Goal: Information Seeking & Learning: Learn about a topic

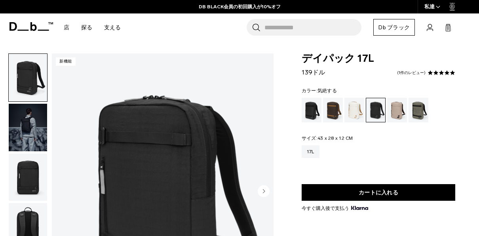
click at [305, 106] on div "気絶する" at bounding box center [311, 110] width 20 height 25
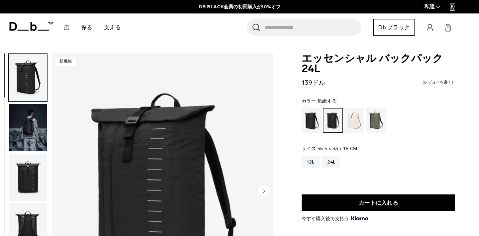
drag, startPoint x: 0, startPoint y: 0, endPoint x: 304, endPoint y: 129, distance: 330.3
click at [304, 129] on div "気絶する" at bounding box center [311, 120] width 20 height 25
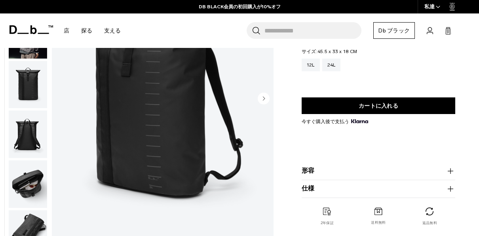
scroll to position [155, 0]
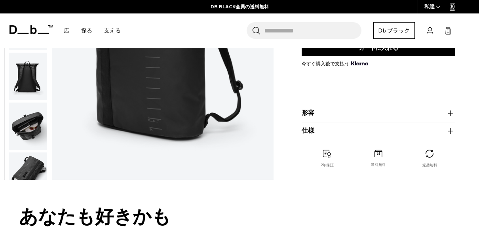
click at [32, 116] on img "button" at bounding box center [28, 125] width 38 height 47
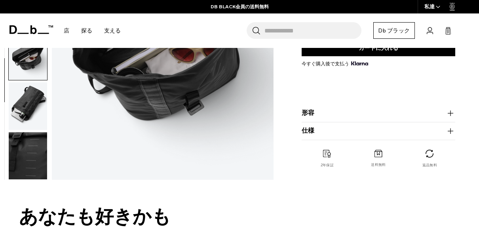
scroll to position [43, 0]
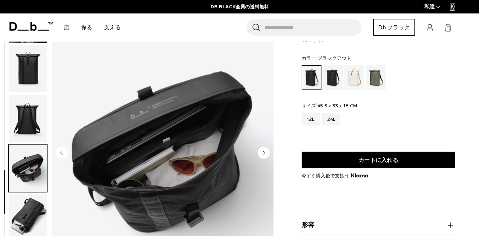
click at [29, 74] on img "button" at bounding box center [28, 68] width 38 height 47
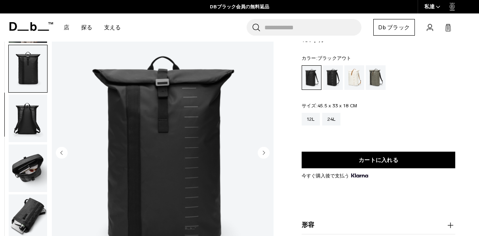
scroll to position [0, 0]
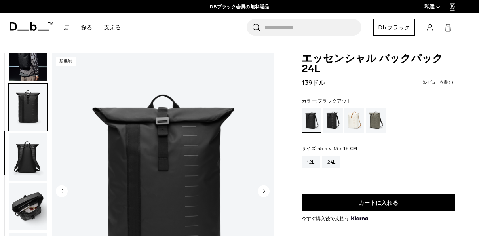
click at [25, 66] on img "button" at bounding box center [28, 57] width 38 height 47
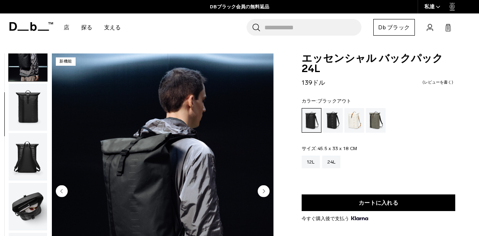
scroll to position [50, 0]
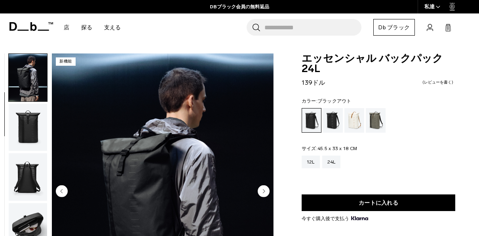
click at [27, 125] on img "button" at bounding box center [28, 127] width 38 height 47
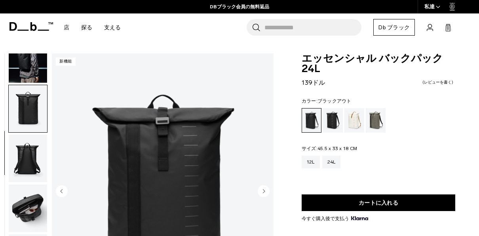
scroll to position [70, 0]
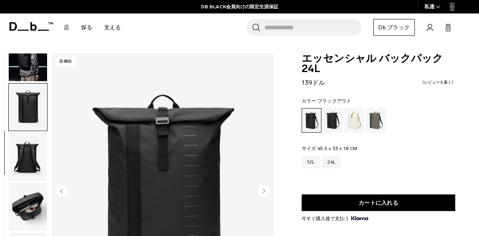
click at [26, 170] on img "button" at bounding box center [28, 156] width 38 height 47
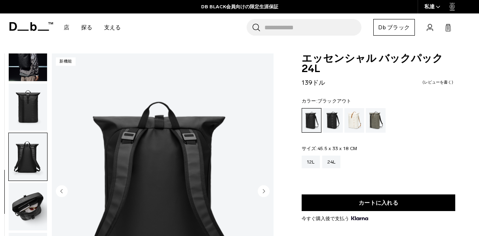
click at [30, 203] on img "button" at bounding box center [28, 206] width 38 height 47
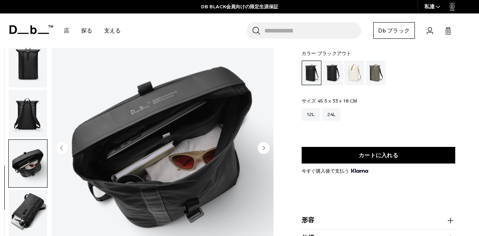
scroll to position [47, 0]
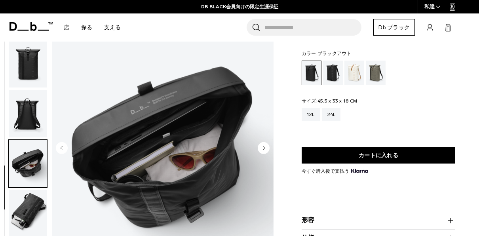
click at [17, 106] on img "button" at bounding box center [28, 113] width 38 height 47
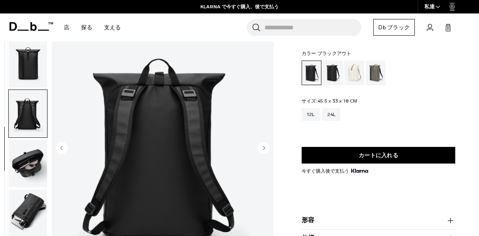
click at [338, 33] on input "バッグ、荷物の検索..." at bounding box center [312, 27] width 97 height 17
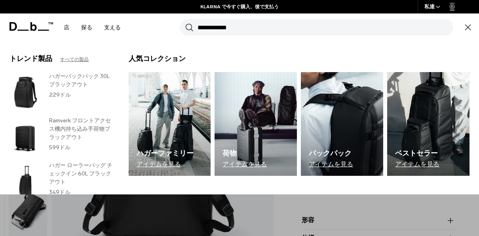
paste input "*******"
type input "*******"
click at [185, 23] on button "捜索" at bounding box center [189, 27] width 8 height 9
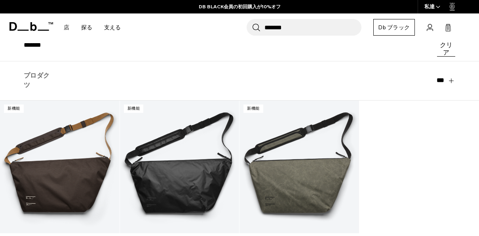
scroll to position [134, 0]
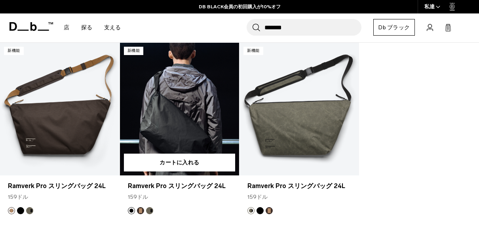
click at [170, 115] on link "Ramverk Pro スリングバッグ 24L" at bounding box center [179, 109] width 119 height 133
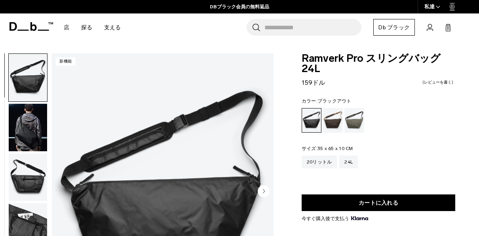
scroll to position [82, 0]
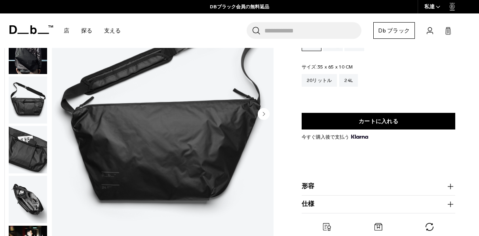
click at [323, 26] on input "バッグ、荷物の検索..." at bounding box center [312, 30] width 97 height 17
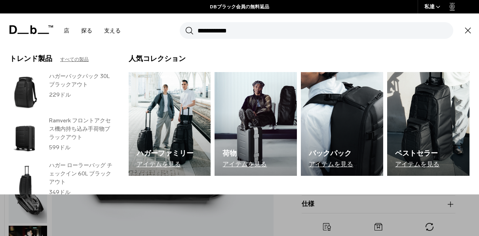
paste input "*******"
type input "*******"
click at [185, 26] on button "捜索" at bounding box center [189, 30] width 8 height 9
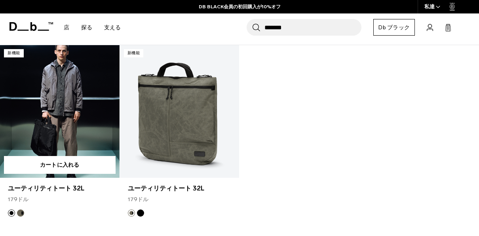
click at [55, 120] on link "ユーティリティトート 32L" at bounding box center [59, 111] width 119 height 133
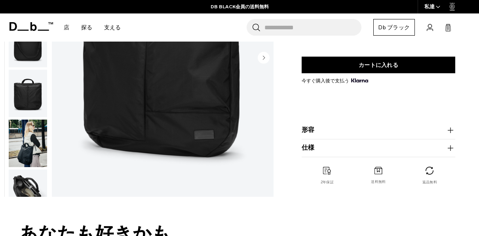
scroll to position [133, 0]
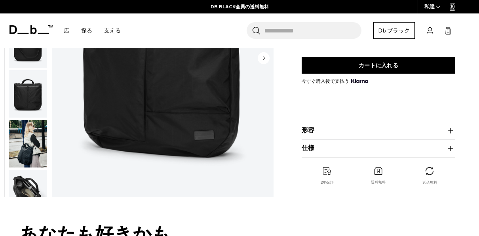
click at [357, 123] on product-accordion "形容 多機能ユーティリティ トートは、空港、電車ターミナル、会議、仕事帰りのバー、サイクリング中の背中などに同行できるように設計されています。無駄を省きながら…" at bounding box center [378, 131] width 154 height 18
click at [355, 129] on button "形容" at bounding box center [378, 130] width 154 height 9
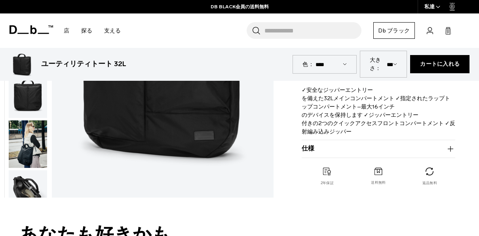
scroll to position [266, 0]
click at [322, 147] on button "仕様" at bounding box center [378, 148] width 154 height 9
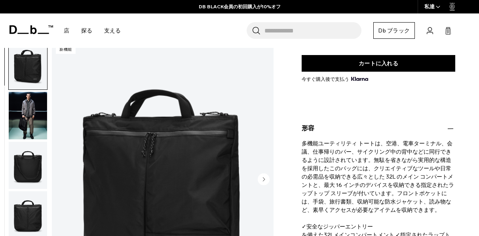
scroll to position [129, 0]
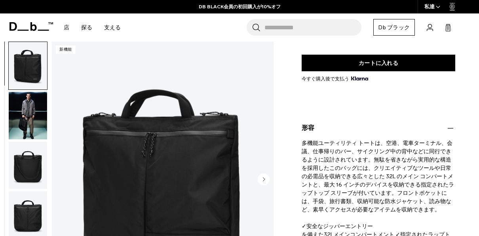
click at [33, 173] on img "button" at bounding box center [28, 165] width 38 height 47
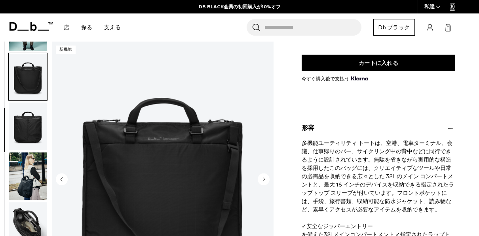
scroll to position [100, 0]
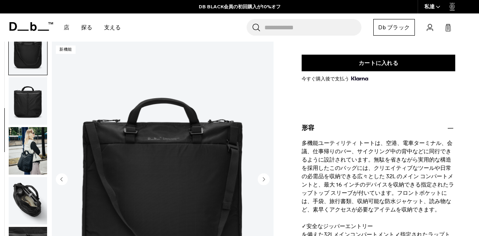
click at [33, 173] on img "button" at bounding box center [28, 150] width 38 height 47
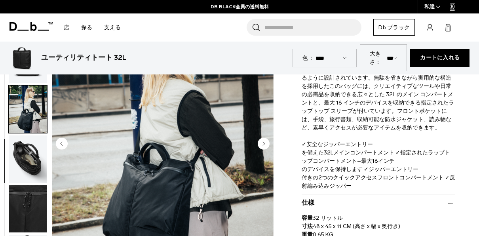
scroll to position [212, 0]
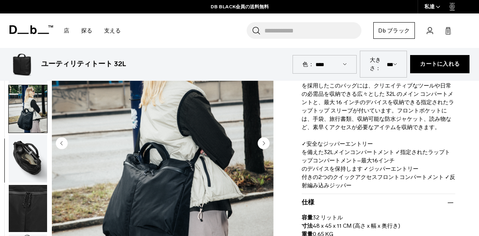
click at [22, 207] on img "button" at bounding box center [28, 207] width 38 height 47
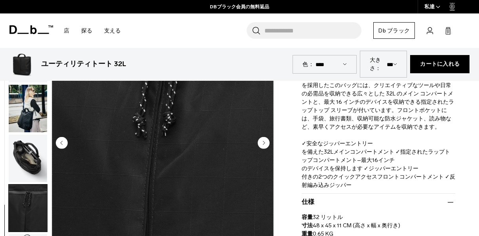
scroll to position [341, 0]
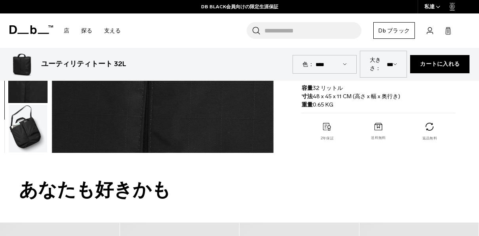
click at [31, 113] on img "button" at bounding box center [28, 128] width 38 height 47
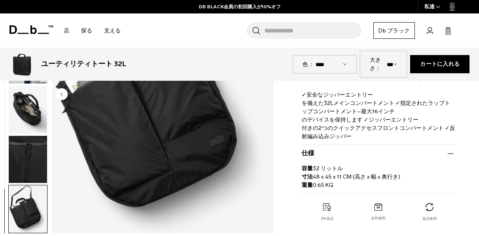
scroll to position [174, 0]
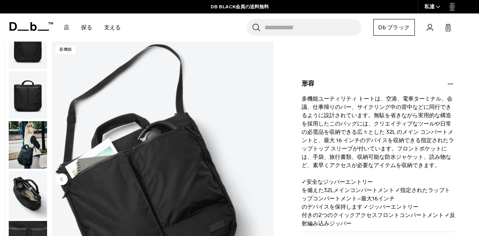
click at [32, 189] on img "button" at bounding box center [28, 194] width 38 height 47
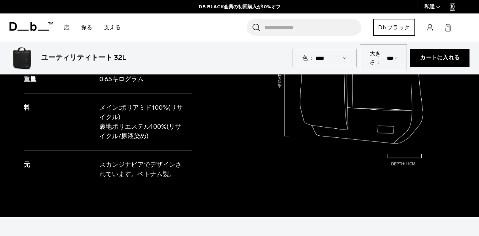
scroll to position [844, 0]
